Goal: Task Accomplishment & Management: Use online tool/utility

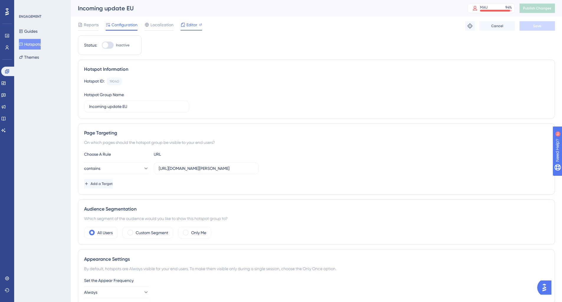
click at [193, 25] on span "Editor" at bounding box center [191, 24] width 11 height 7
click at [539, 11] on button "Publish Changes" at bounding box center [537, 8] width 35 height 9
